Goal: Information Seeking & Learning: Check status

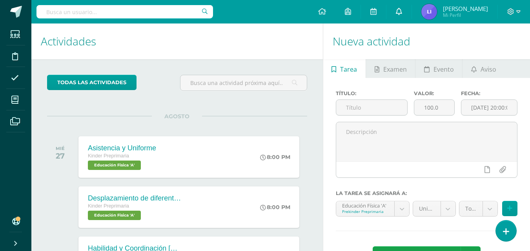
click at [392, 11] on link at bounding box center [398, 12] width 25 height 24
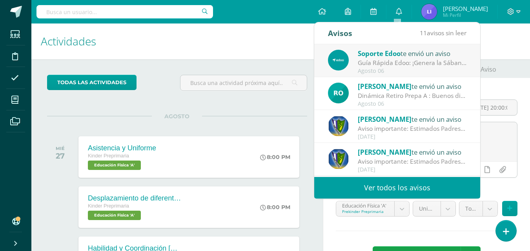
click at [400, 91] on div "[PERSON_NAME] te envió un aviso" at bounding box center [411, 86] width 109 height 10
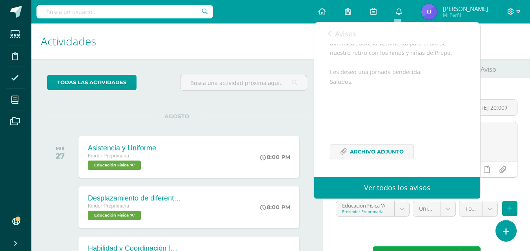
scroll to position [135, 0]
click at [371, 151] on span "Archivo Adjunto" at bounding box center [377, 152] width 54 height 15
click at [389, 15] on link at bounding box center [398, 12] width 25 height 24
click at [332, 38] on link "Avisos" at bounding box center [342, 33] width 28 height 22
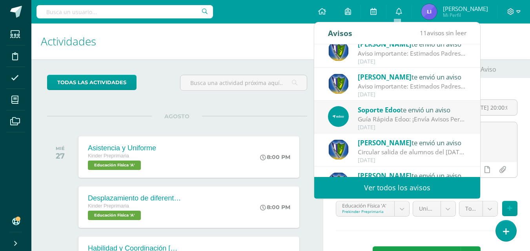
scroll to position [78, 0]
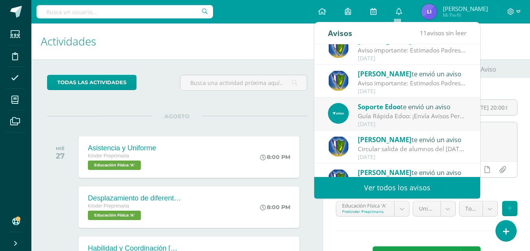
click at [381, 81] on div "Aviso importante: Estimados Padres y Madres de Familia, es un gusto saludarlos …" at bounding box center [411, 83] width 109 height 9
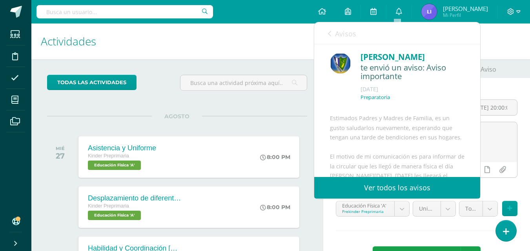
scroll to position [0, 0]
click at [335, 38] on span "Avisos" at bounding box center [345, 33] width 21 height 9
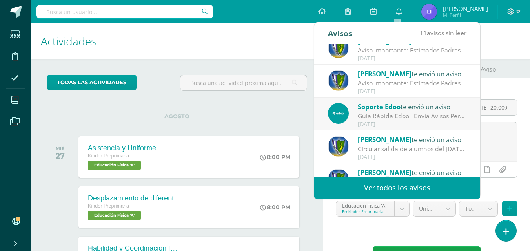
click at [383, 89] on div "[DATE]" at bounding box center [411, 91] width 109 height 7
